Goal: Task Accomplishment & Management: Manage account settings

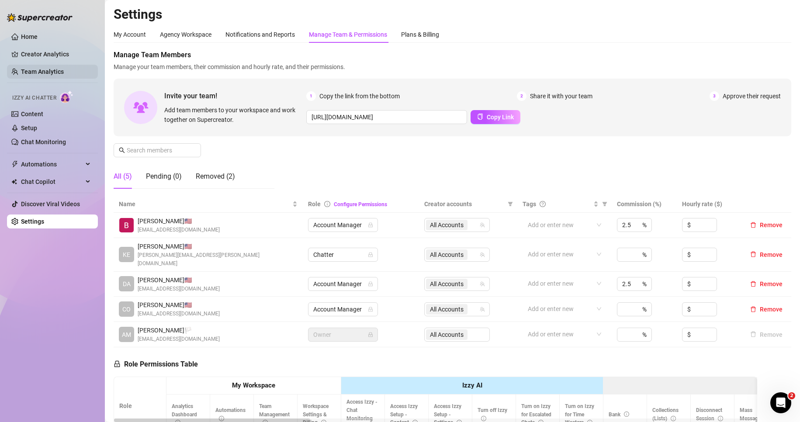
click at [62, 68] on link "Team Analytics" at bounding box center [42, 71] width 43 height 7
